Goal: Task Accomplishment & Management: Manage account settings

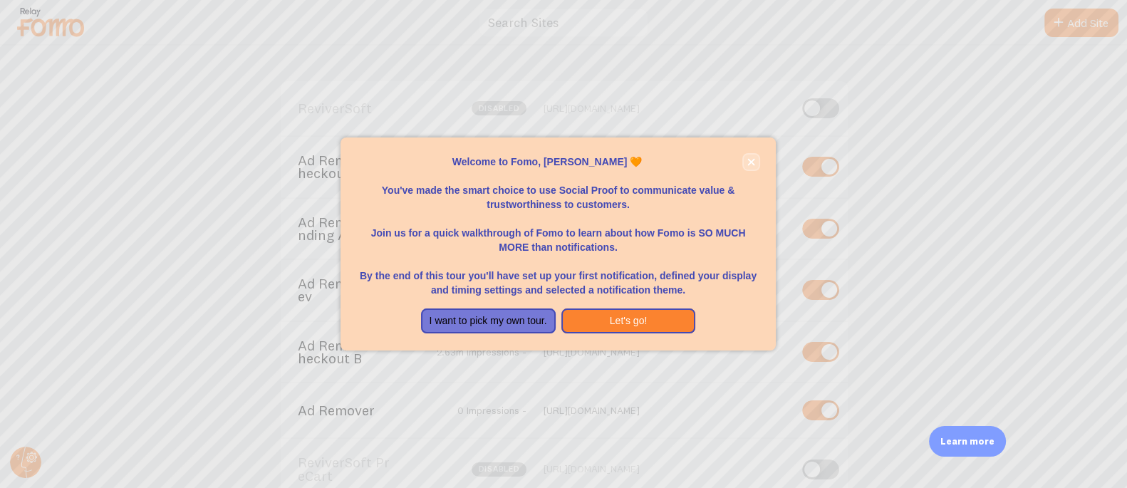
click at [753, 159] on icon "close," at bounding box center [751, 161] width 7 height 7
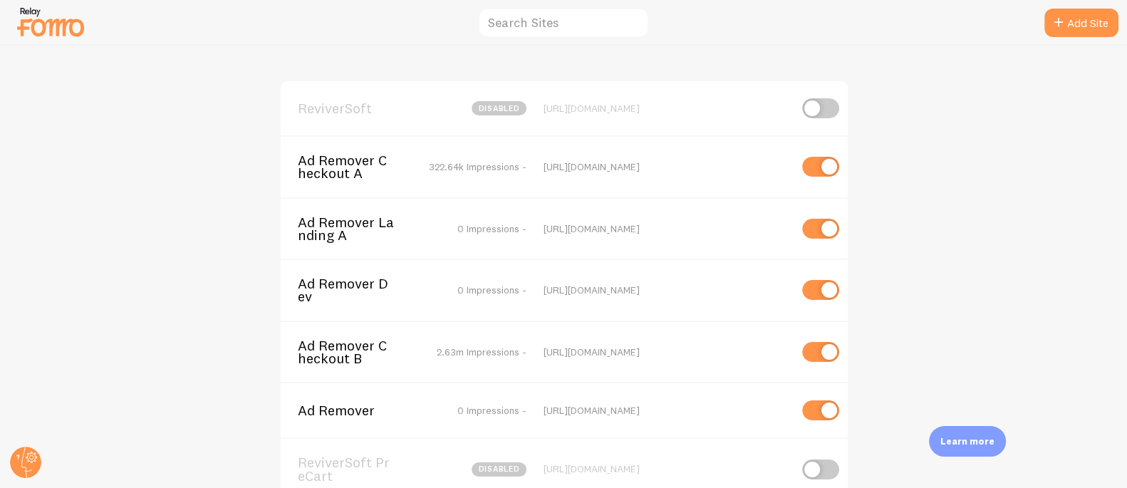
click at [323, 169] on span "Ad Remover Checkout A" at bounding box center [355, 167] width 115 height 26
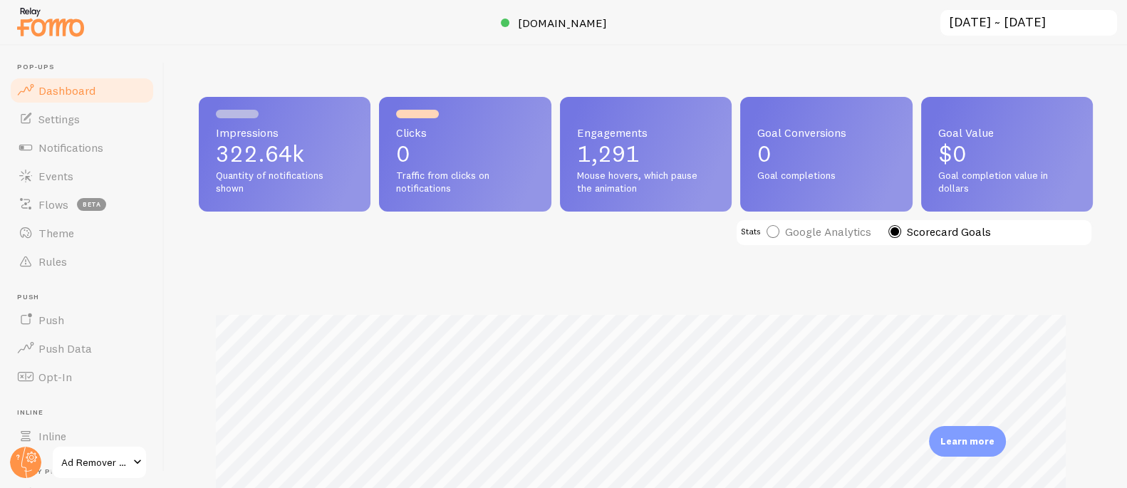
scroll to position [374, 884]
click at [16, 459] on circle at bounding box center [25, 461] width 31 height 31
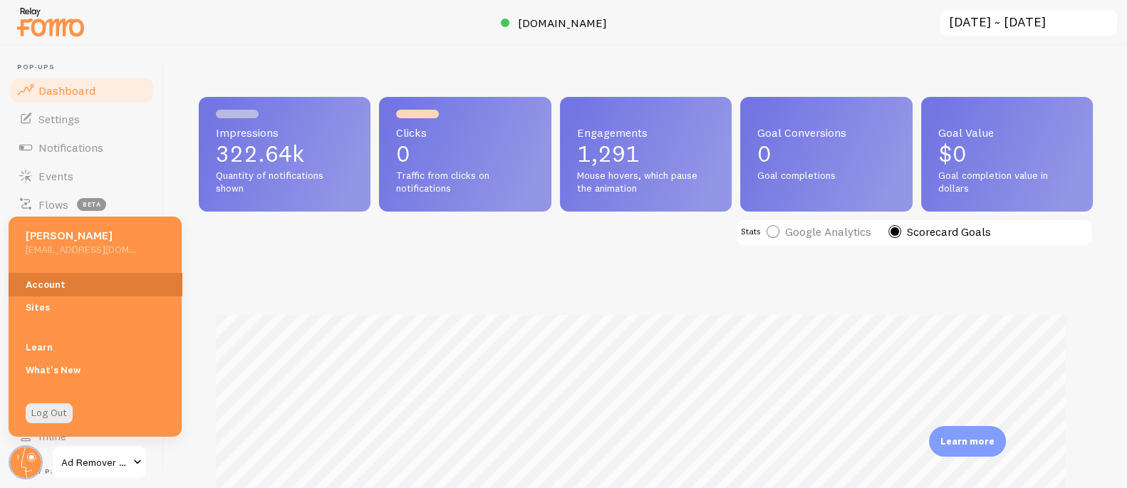
click at [88, 287] on link "Account" at bounding box center [95, 284] width 173 height 23
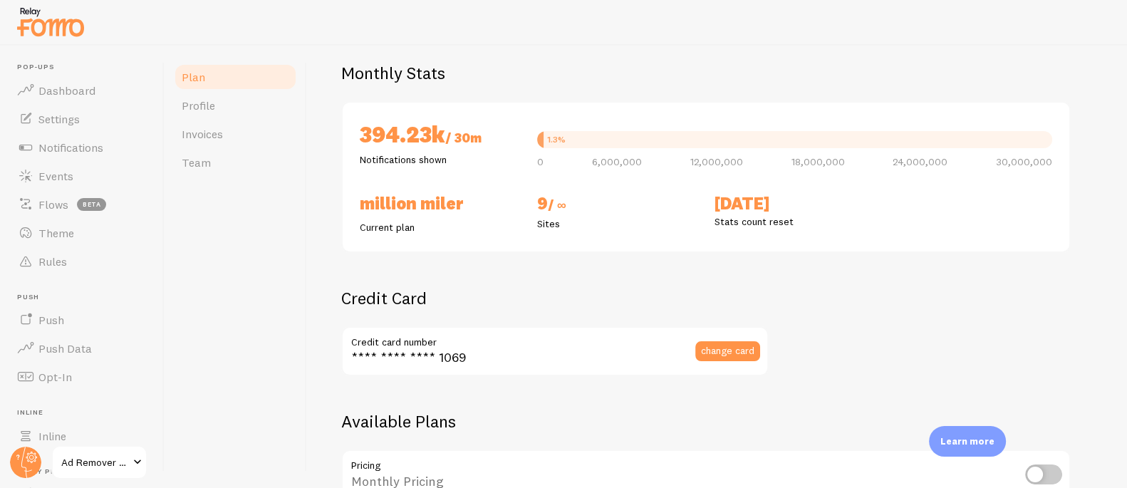
scroll to position [302, 0]
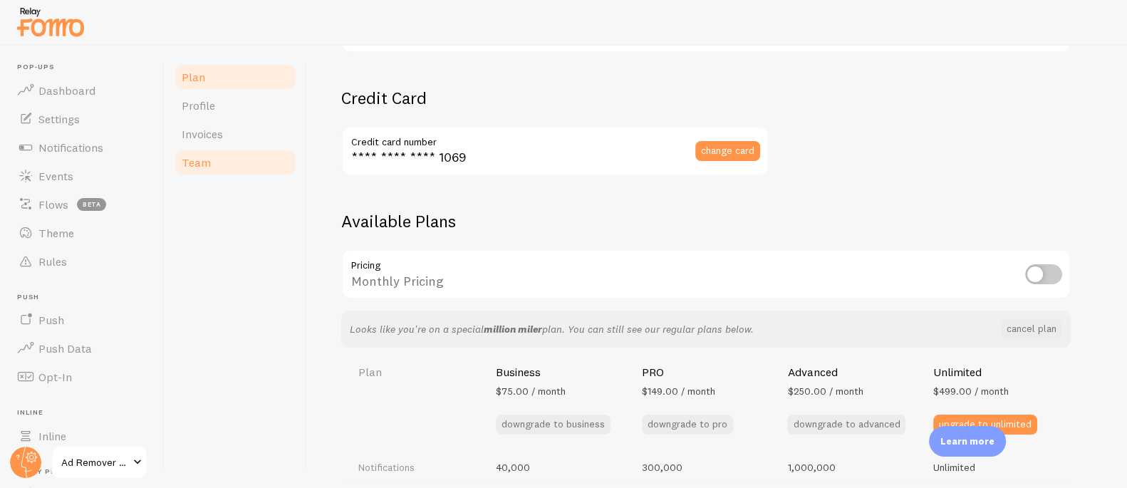
click at [190, 164] on span "Team" at bounding box center [196, 162] width 29 height 14
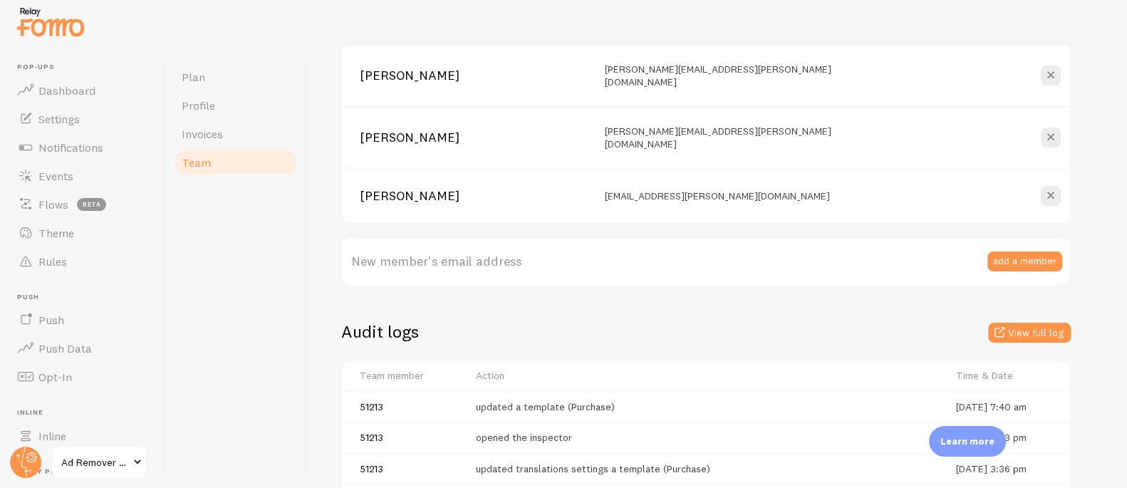
scroll to position [357, 0]
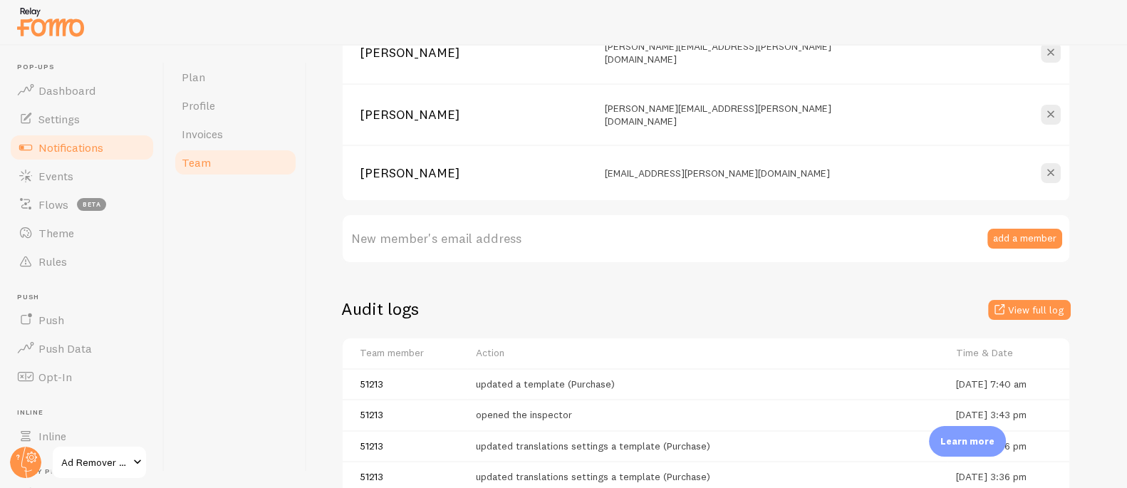
click at [79, 150] on span "Notifications" at bounding box center [70, 147] width 65 height 14
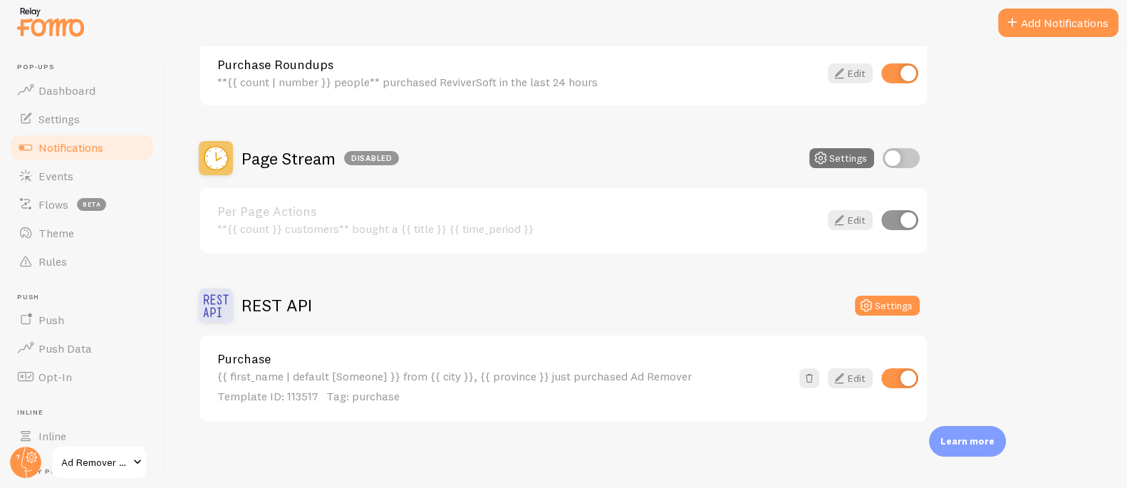
scroll to position [350, 0]
click at [73, 86] on span "Dashboard" at bounding box center [66, 90] width 57 height 14
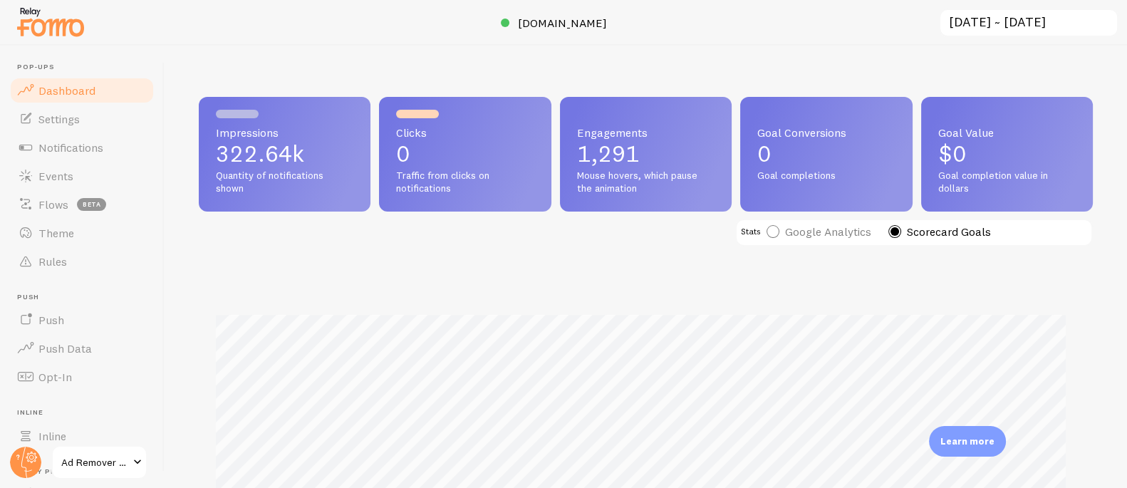
scroll to position [374, 884]
click at [550, 19] on span "[DOMAIN_NAME]" at bounding box center [562, 23] width 89 height 14
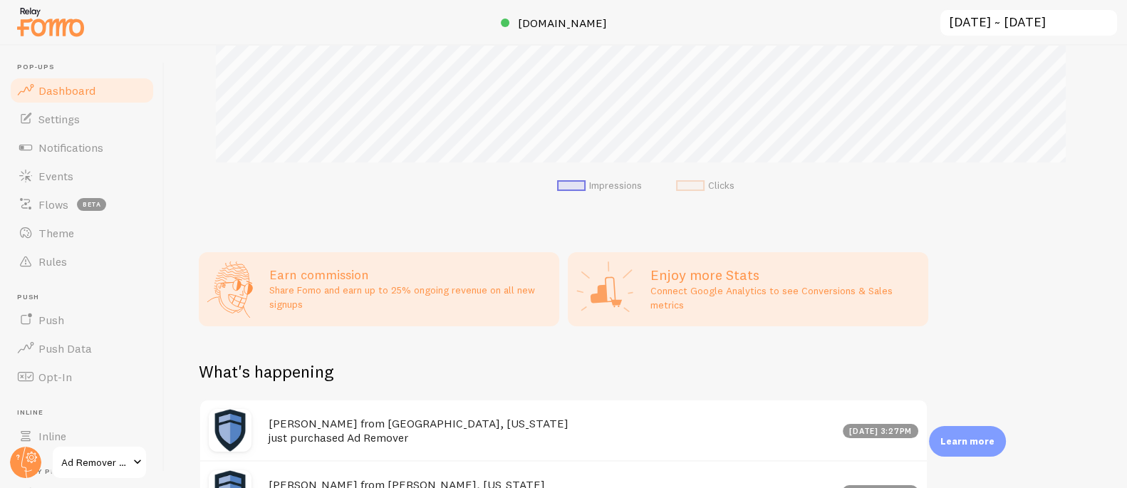
scroll to position [439, 0]
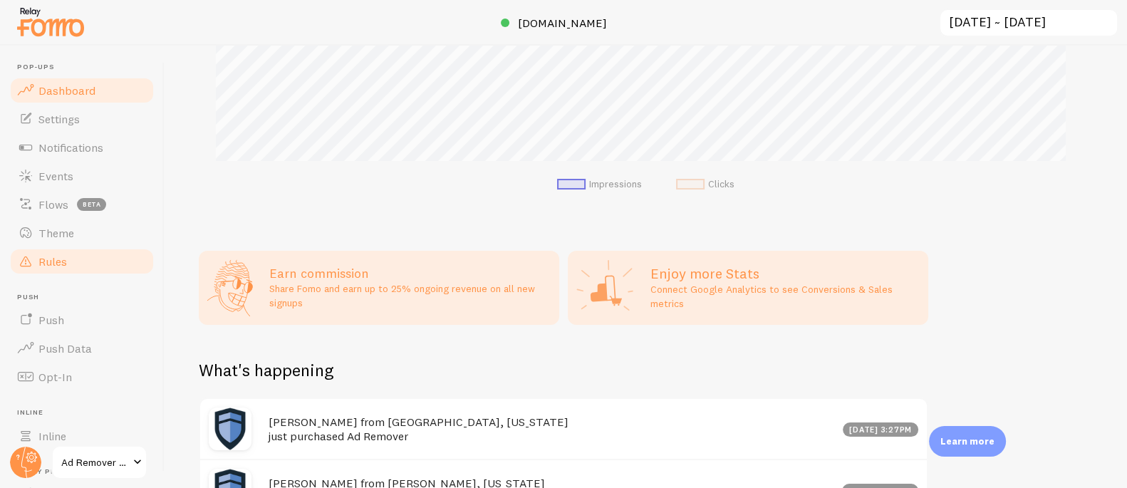
click at [63, 256] on span "Rules" at bounding box center [52, 261] width 28 height 14
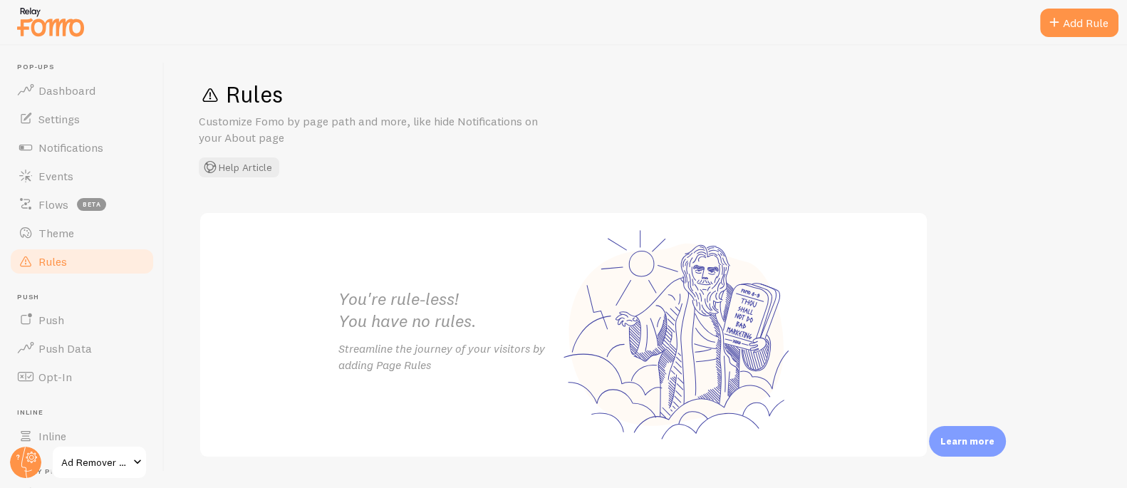
click at [3, 169] on header "Pop-ups Dashboard Settings Notifications Events Flows beta Theme Rules Push Pus…" at bounding box center [82, 267] width 164 height 442
click at [62, 173] on span "Events" at bounding box center [55, 176] width 35 height 14
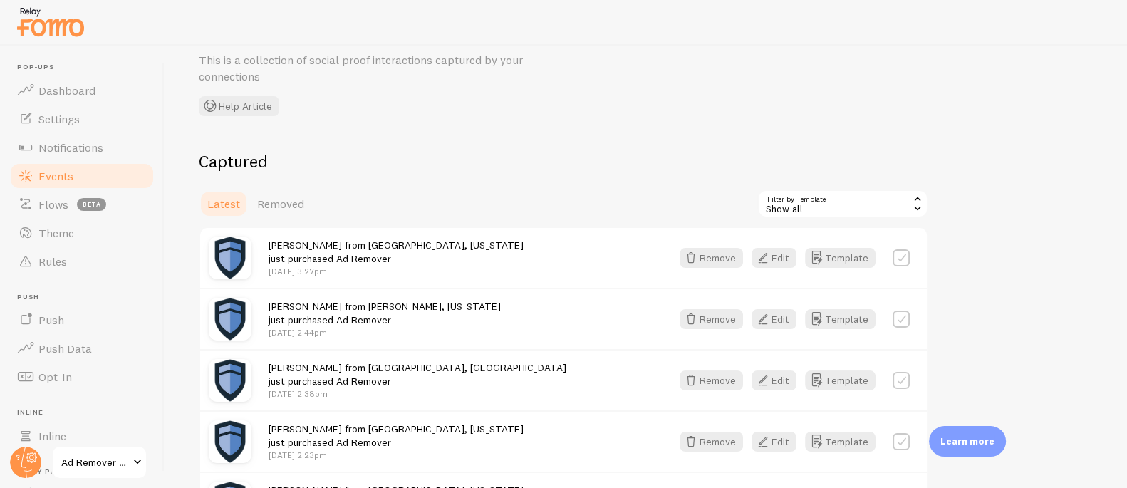
scroll to position [88, 0]
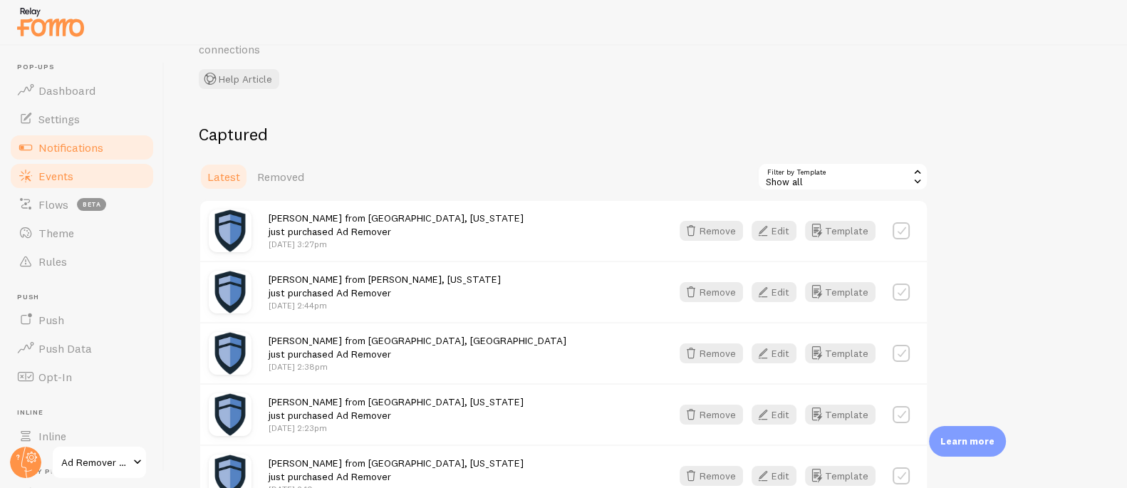
click at [93, 150] on span "Notifications" at bounding box center [70, 147] width 65 height 14
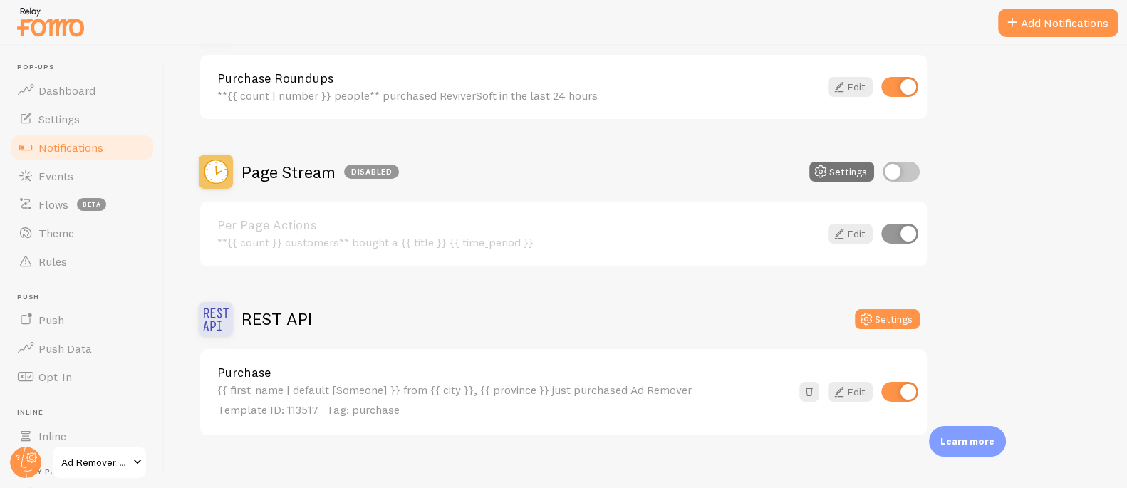
scroll to position [350, 0]
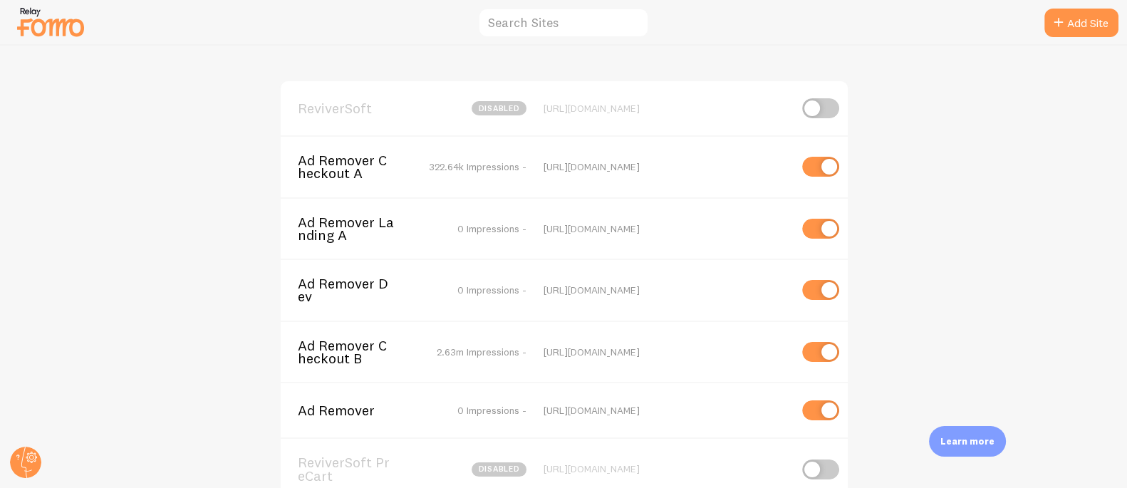
click at [368, 343] on span "Ad Remover Checkout B" at bounding box center [355, 352] width 115 height 26
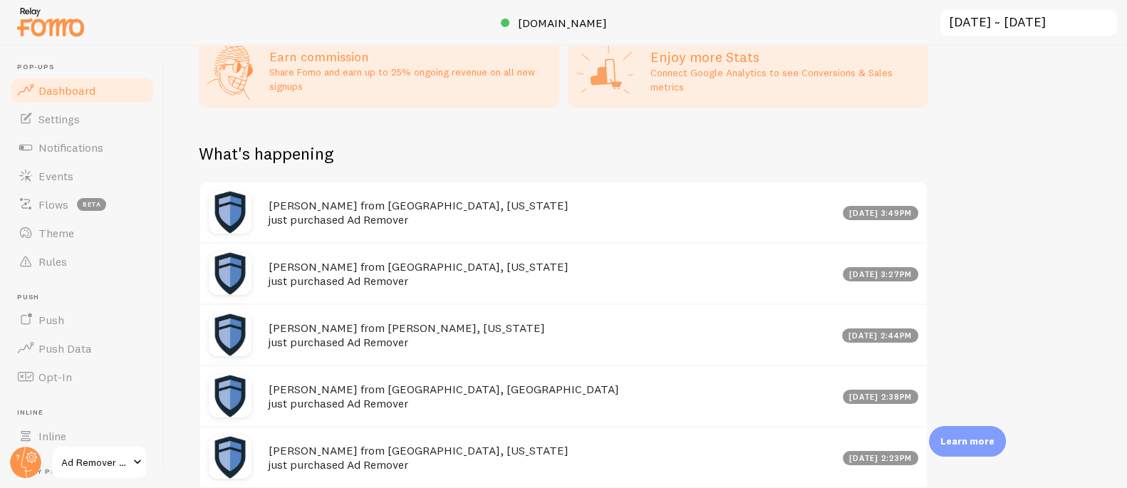
scroll to position [622, 0]
click at [41, 452] on div at bounding box center [26, 462] width 34 height 34
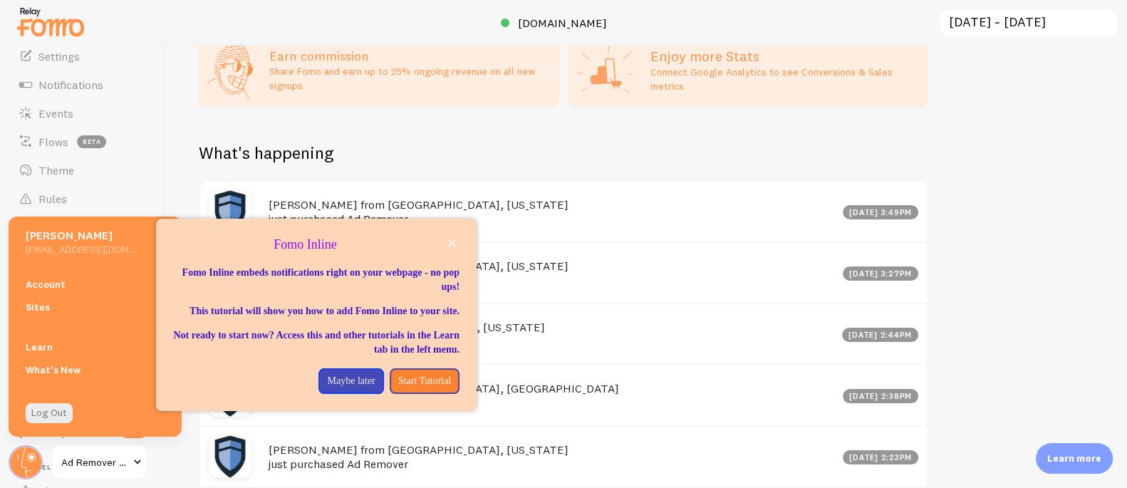
scroll to position [168, 0]
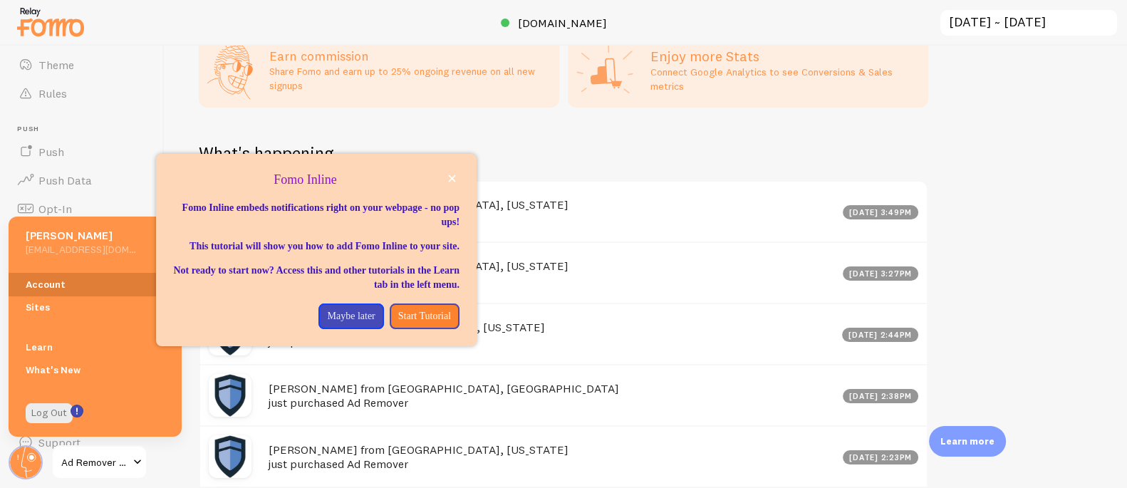
click at [53, 285] on link "Account" at bounding box center [95, 284] width 173 height 23
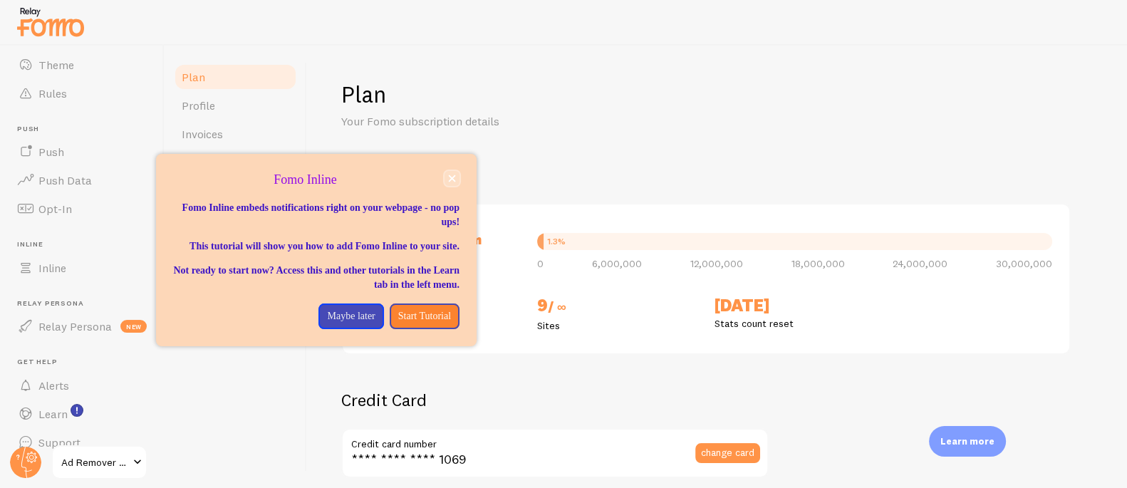
click at [452, 179] on icon "close," at bounding box center [452, 178] width 7 height 7
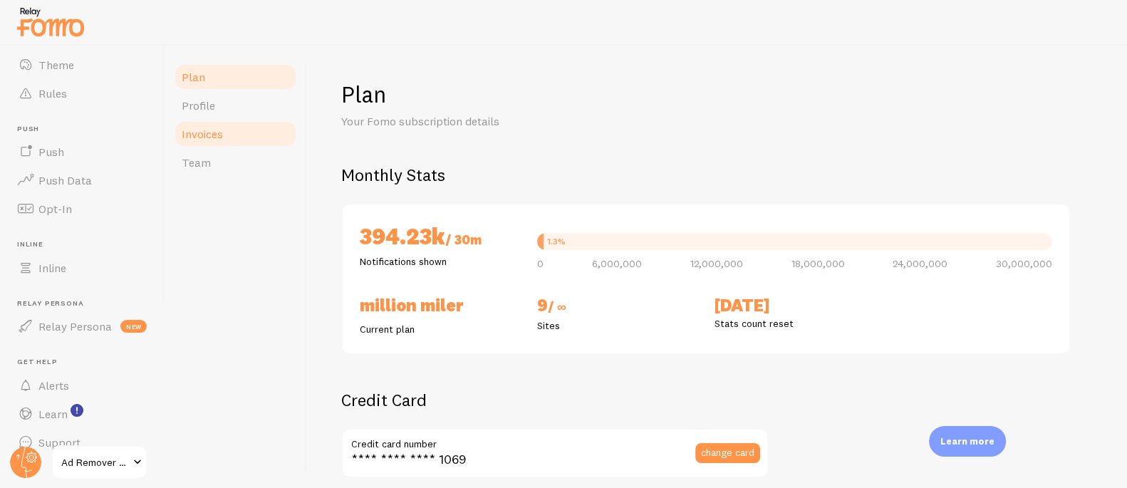
click at [211, 132] on span "Invoices" at bounding box center [202, 134] width 41 height 14
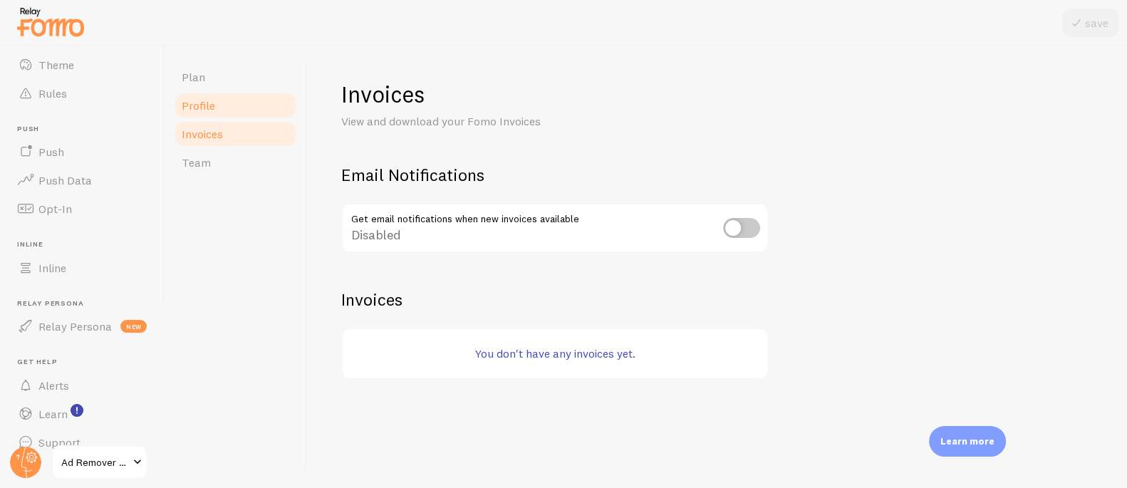
click at [201, 99] on span "Profile" at bounding box center [198, 105] width 33 height 14
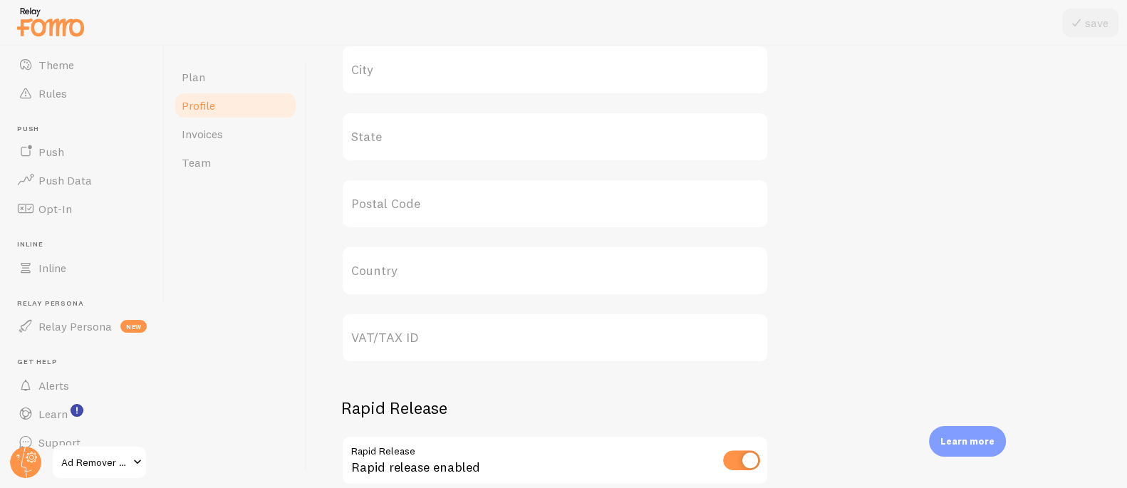
scroll to position [661, 0]
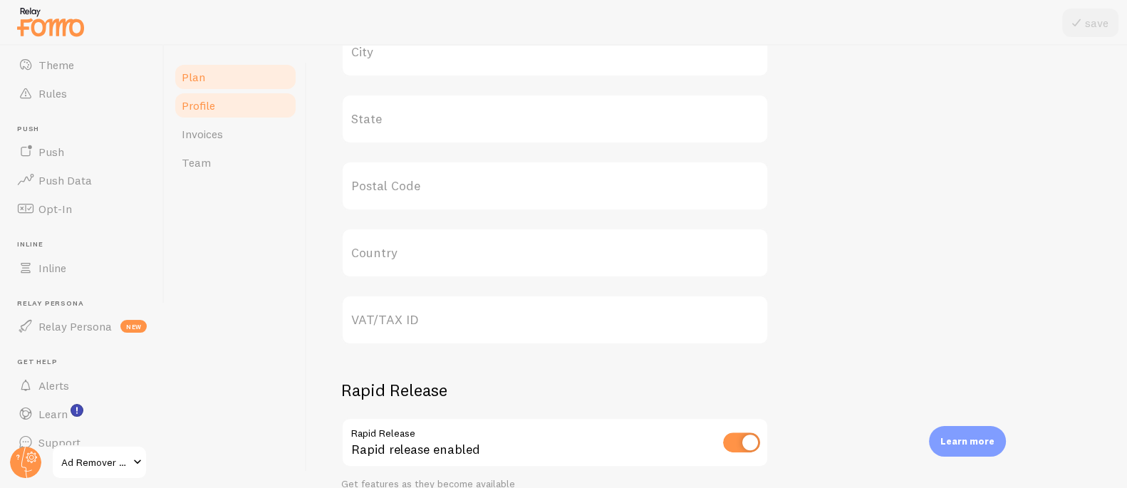
click at [178, 78] on link "Plan" at bounding box center [235, 77] width 125 height 28
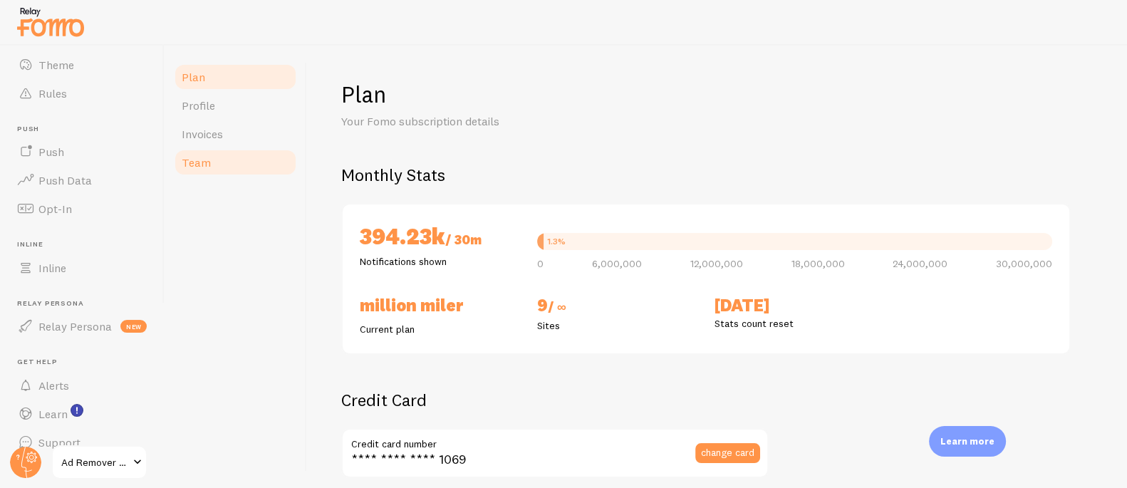
click at [197, 163] on span "Team" at bounding box center [196, 162] width 29 height 14
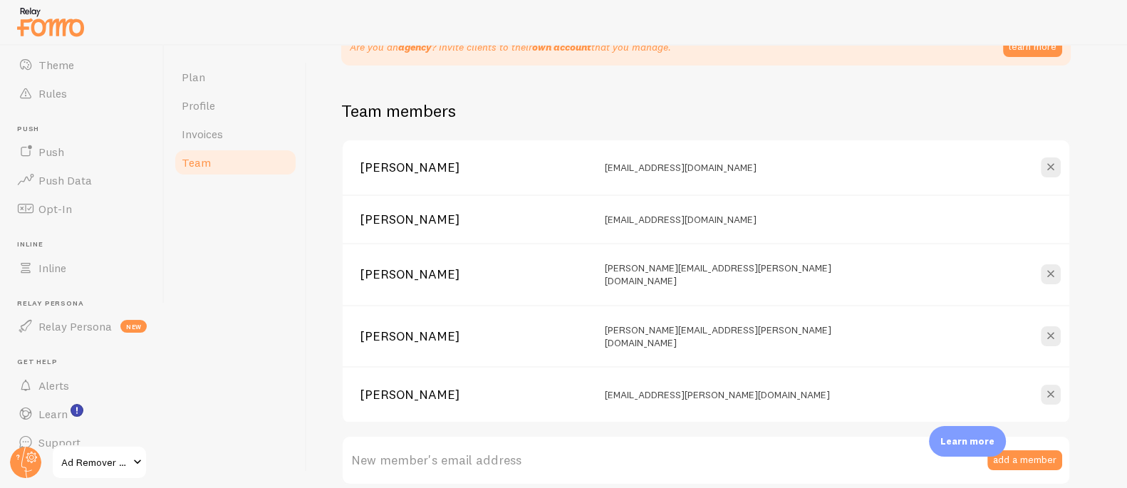
scroll to position [136, 0]
